Goal: Information Seeking & Learning: Learn about a topic

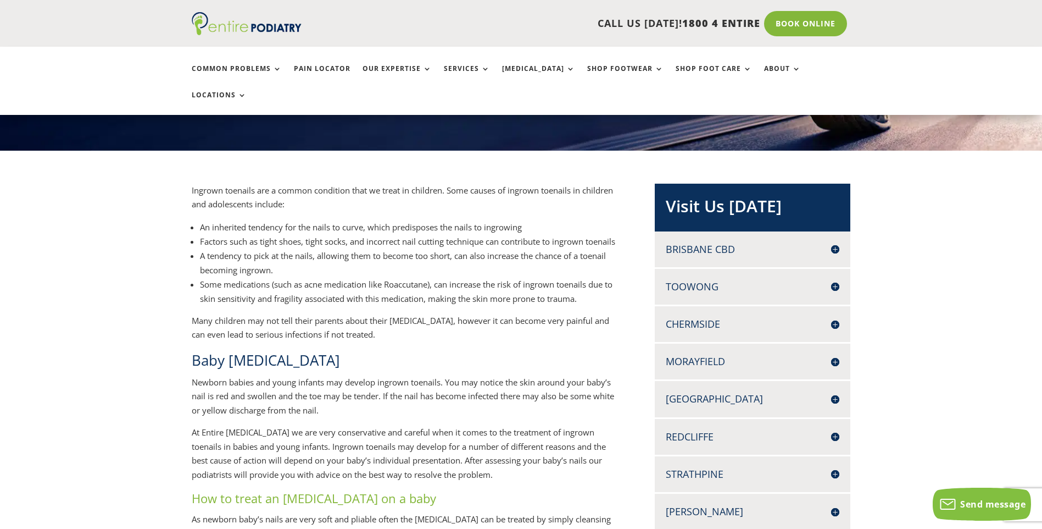
scroll to position [176, 0]
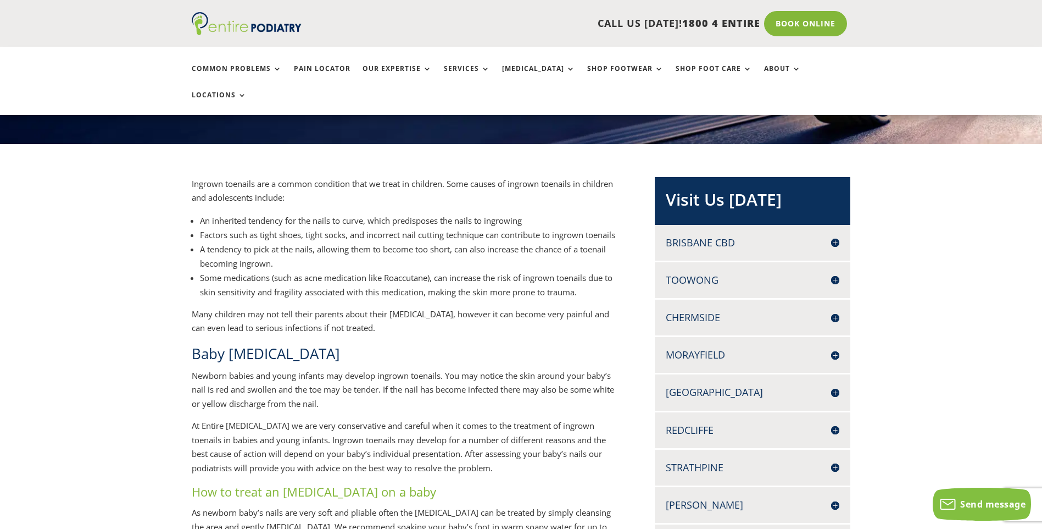
click at [437, 400] on p "Newborn babies and young infants may develop ingrown toenails. You may notice t…" at bounding box center [406, 394] width 428 height 51
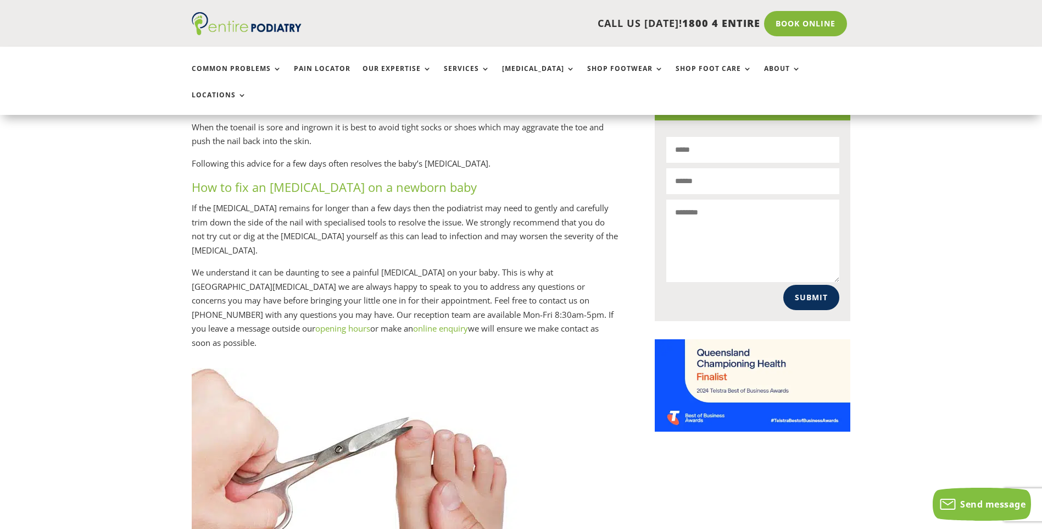
scroll to position [703, 0]
click at [233, 237] on p "If the ingrown nail remains for longer than a few days then the podiatrist may …" at bounding box center [406, 234] width 428 height 64
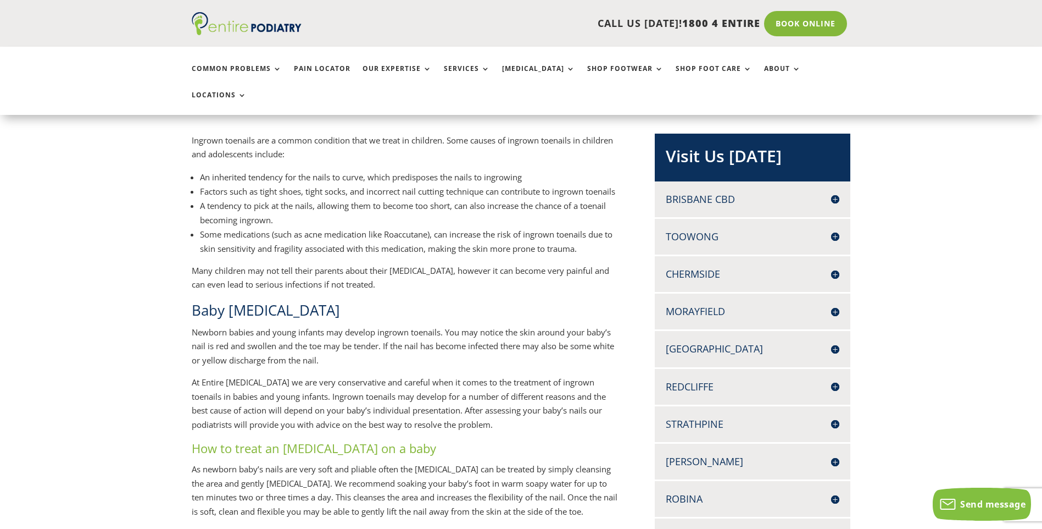
scroll to position [220, 0]
drag, startPoint x: 255, startPoint y: 193, endPoint x: 314, endPoint y: 193, distance: 59.4
click at [314, 198] on li "A tendency to pick at the nails, allowing them to become too short, can also in…" at bounding box center [409, 212] width 419 height 29
copy li "pick at the nails"
click at [286, 198] on li "A tendency to pick at the nails, allowing them to become too short, can also in…" at bounding box center [409, 212] width 419 height 29
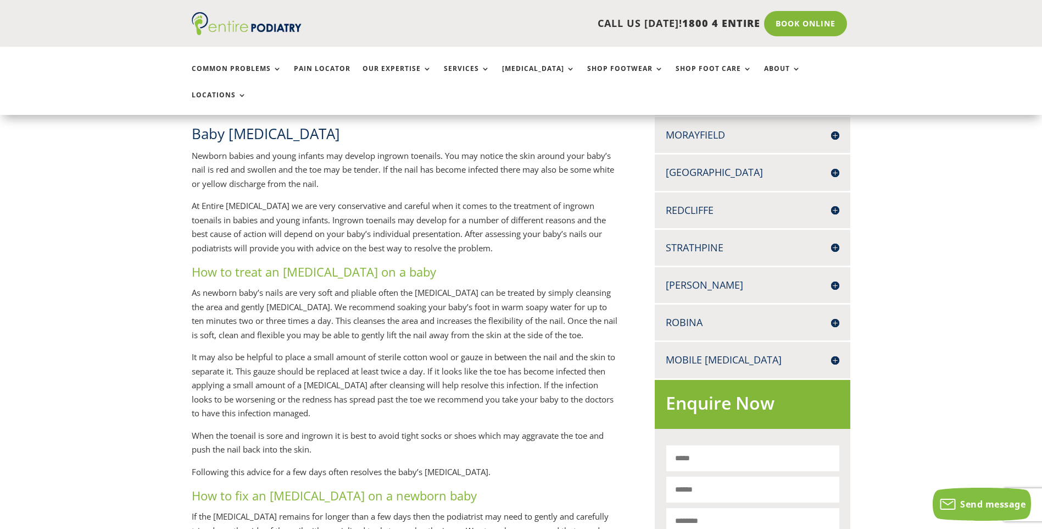
scroll to position [440, 0]
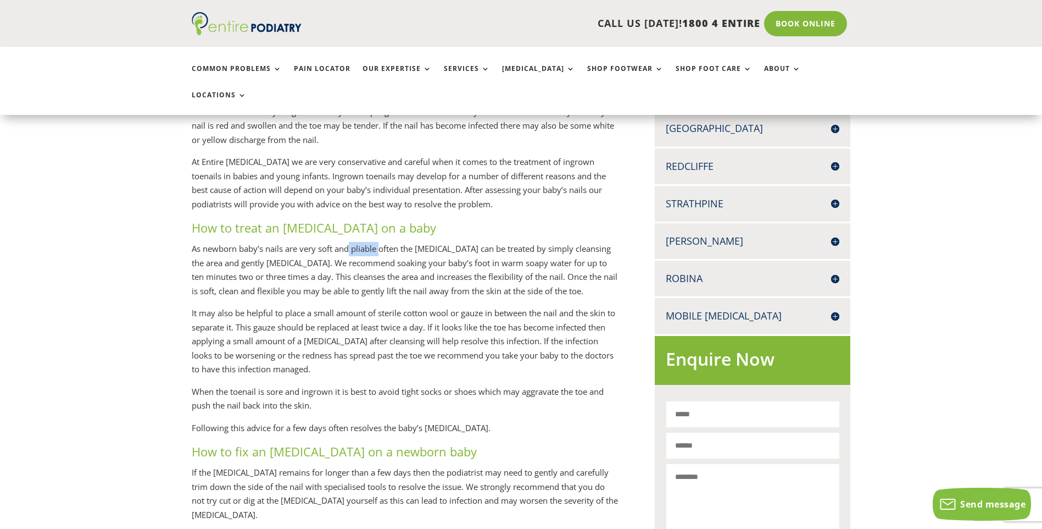
drag, startPoint x: 351, startPoint y: 238, endPoint x: 379, endPoint y: 232, distance: 28.6
click at [379, 242] on p "As newborn baby’s nails are very soft and pliable often the ingrown nail can be…" at bounding box center [406, 274] width 428 height 64
copy p "pliable"
click at [392, 293] on p "As newborn baby’s nails are very soft and pliable often the ingrown nail can be…" at bounding box center [406, 274] width 428 height 64
drag, startPoint x: 384, startPoint y: 251, endPoint x: 401, endPoint y: 253, distance: 16.6
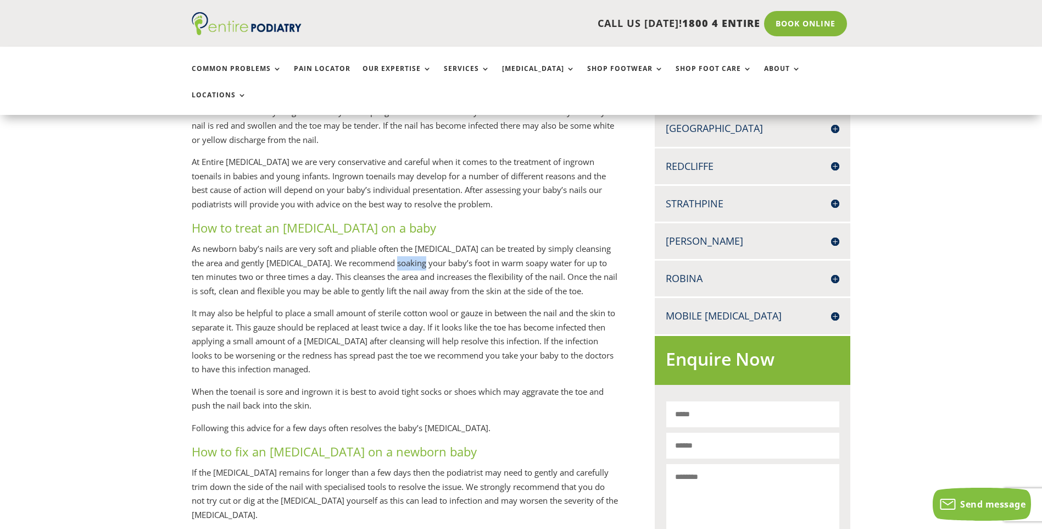
click at [401, 253] on p "As newborn baby’s nails are very soft and pliable often the ingrown nail can be…" at bounding box center [406, 274] width 428 height 64
copy p "soaking"
click at [447, 254] on p "As newborn baby’s nails are very soft and pliable often the ingrown nail can be…" at bounding box center [406, 274] width 428 height 64
drag, startPoint x: 502, startPoint y: 251, endPoint x: 523, endPoint y: 252, distance: 20.9
click at [523, 252] on p "As newborn baby’s nails are very soft and pliable often the ingrown nail can be…" at bounding box center [406, 274] width 428 height 64
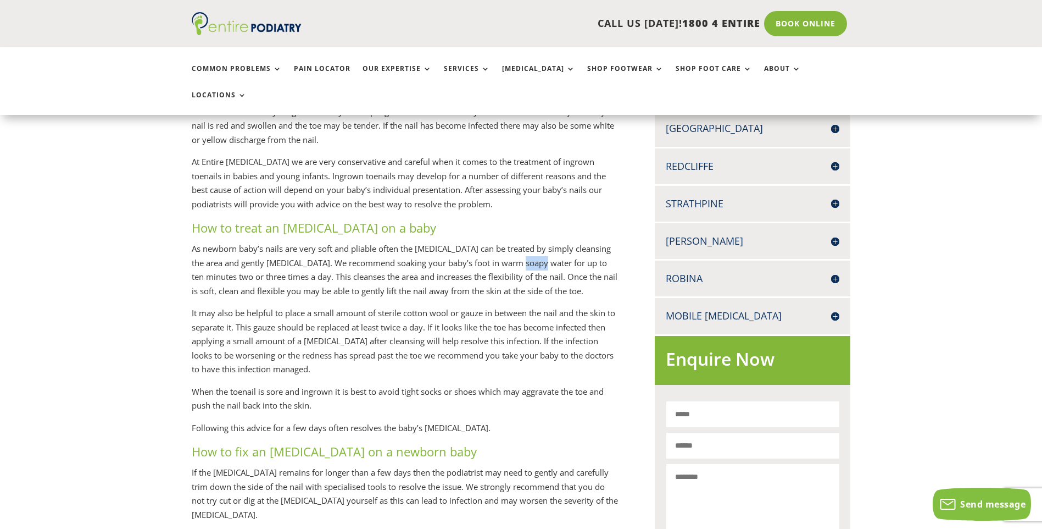
copy p "soapy"
click at [505, 312] on p "It may also be helpful to place a small amount of sterile cotton wool or gauze …" at bounding box center [406, 345] width 428 height 79
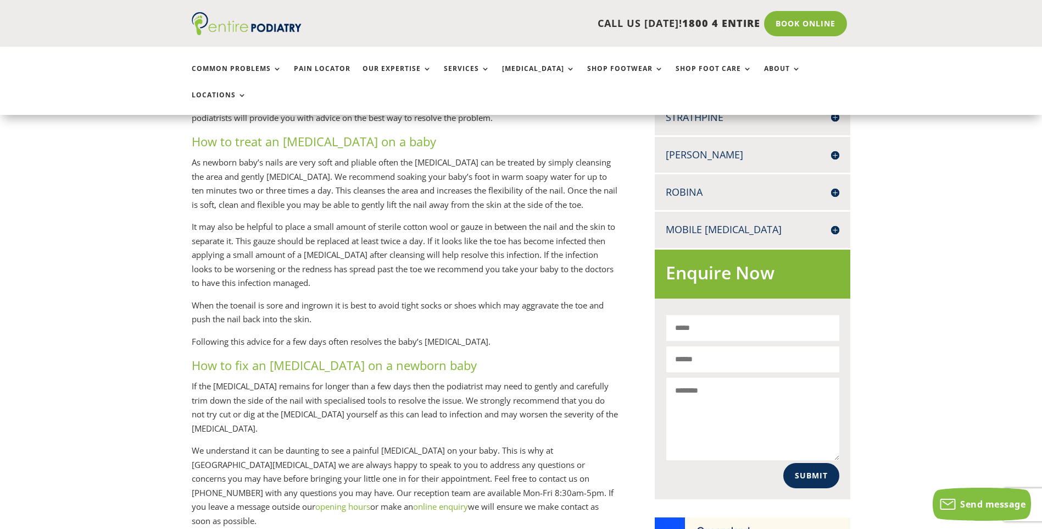
scroll to position [528, 0]
